Goal: Task Accomplishment & Management: Complete application form

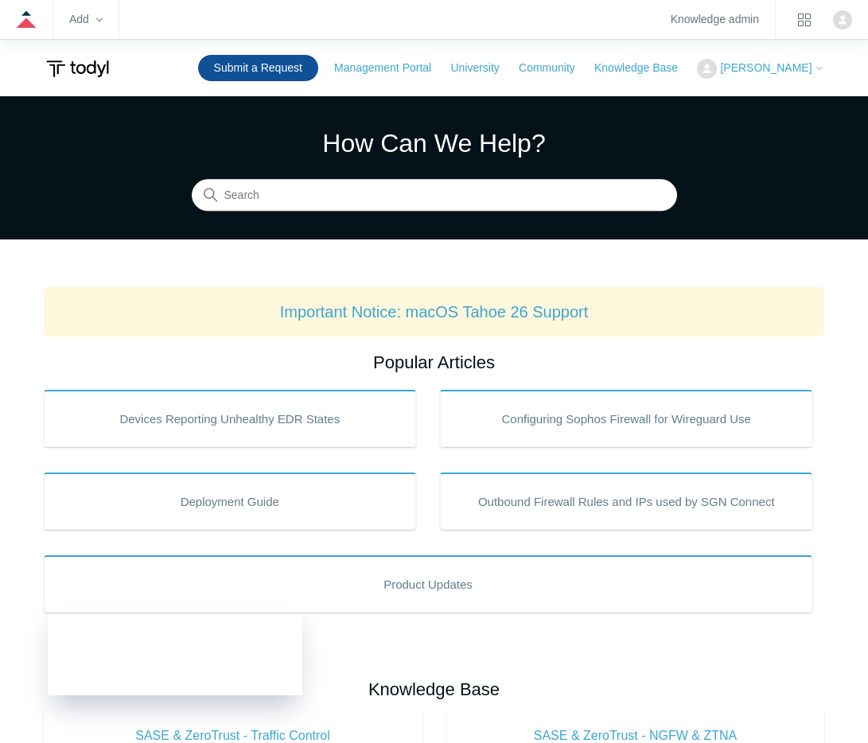
click at [258, 65] on link "Submit a Request" at bounding box center [258, 68] width 120 height 26
click at [286, 76] on link "Submit a Request" at bounding box center [258, 68] width 120 height 26
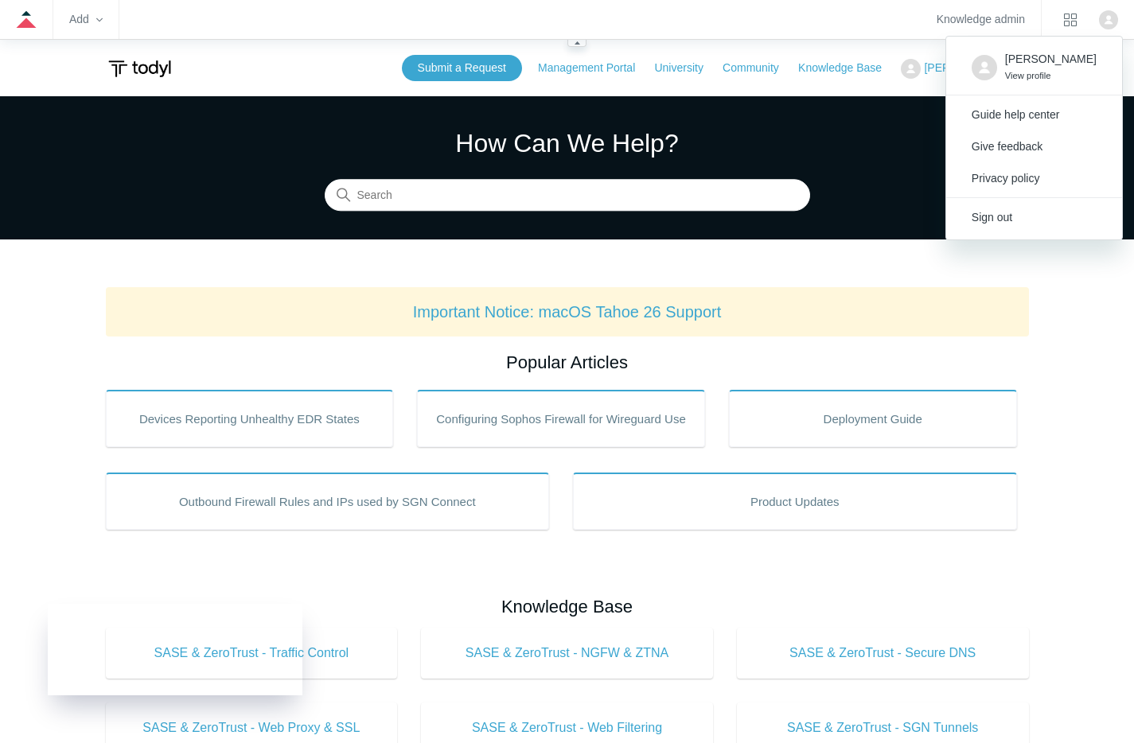
click at [867, 20] on img "Click your profile icon to open the profile menu" at bounding box center [1108, 19] width 19 height 19
click at [867, 216] on link "Sign out" at bounding box center [1034, 217] width 176 height 32
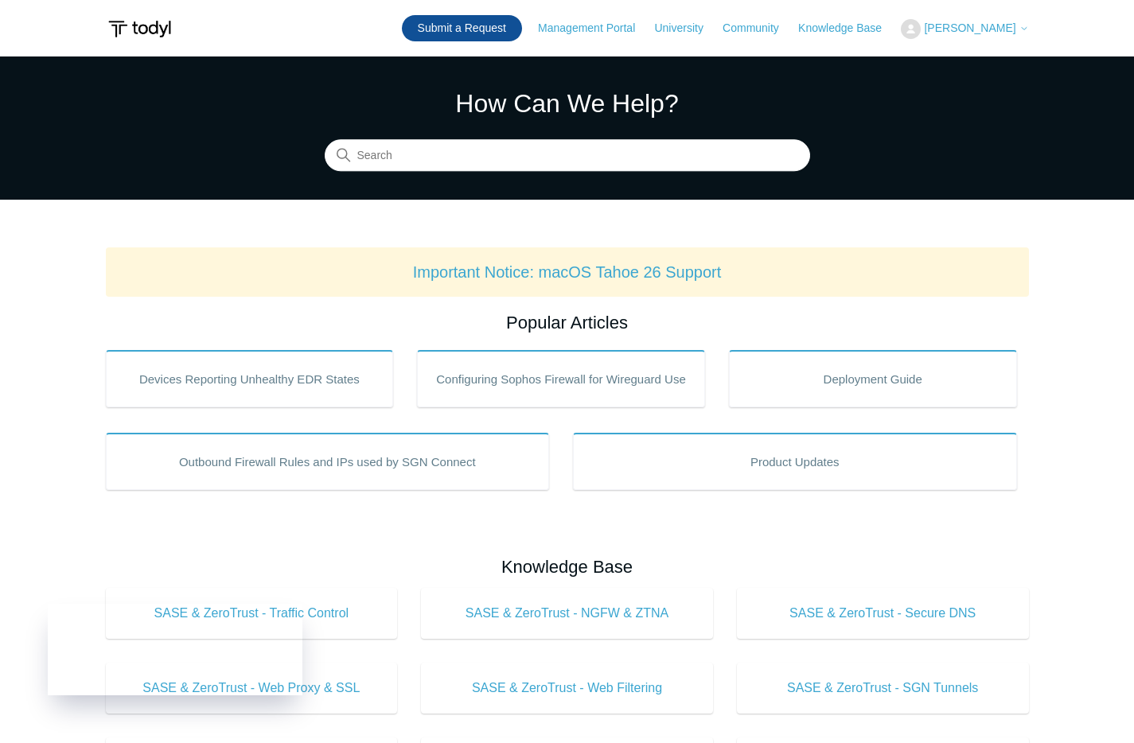
click at [469, 34] on link "Submit a Request" at bounding box center [462, 28] width 120 height 26
